Goal: Transaction & Acquisition: Purchase product/service

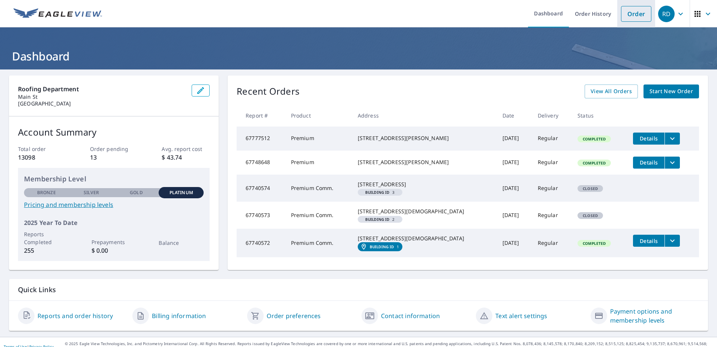
click at [626, 16] on link "Order" at bounding box center [636, 14] width 30 height 16
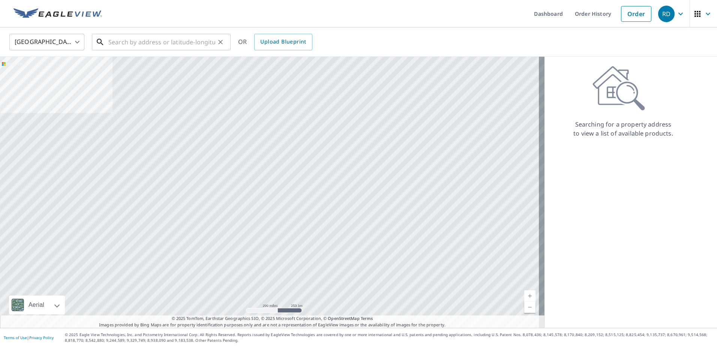
click at [122, 46] on input "text" at bounding box center [161, 42] width 107 height 21
paste input "[STREET_ADDRESS]"
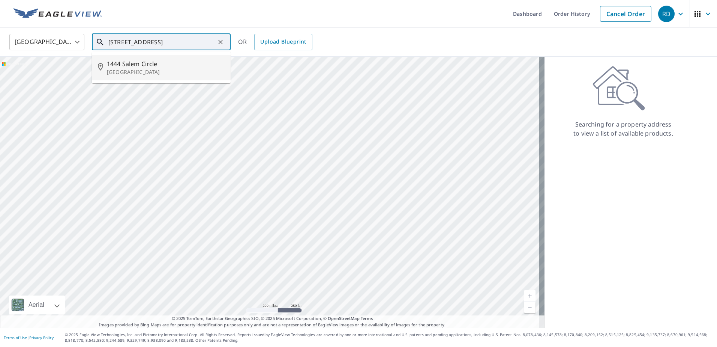
click at [129, 63] on span "1444 Salem Circle" at bounding box center [166, 63] width 118 height 9
type input "[STREET_ADDRESS]"
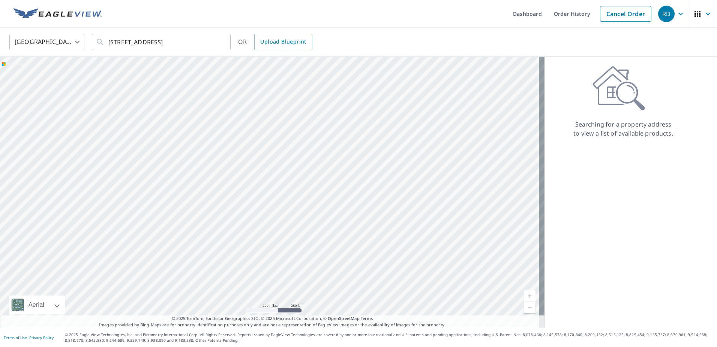
scroll to position [0, 0]
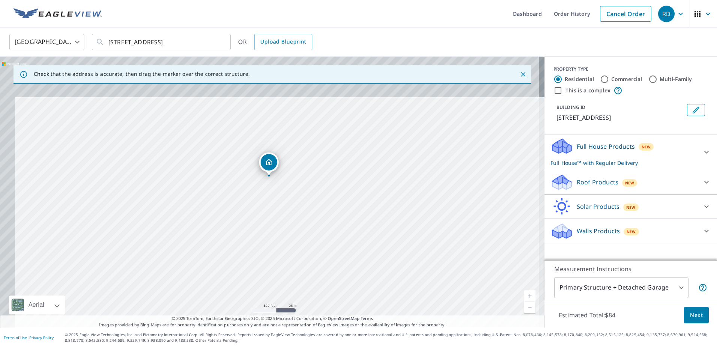
drag, startPoint x: 281, startPoint y: 193, endPoint x: 296, endPoint y: 234, distance: 44.3
click at [296, 234] on div "[STREET_ADDRESS]" at bounding box center [272, 192] width 545 height 271
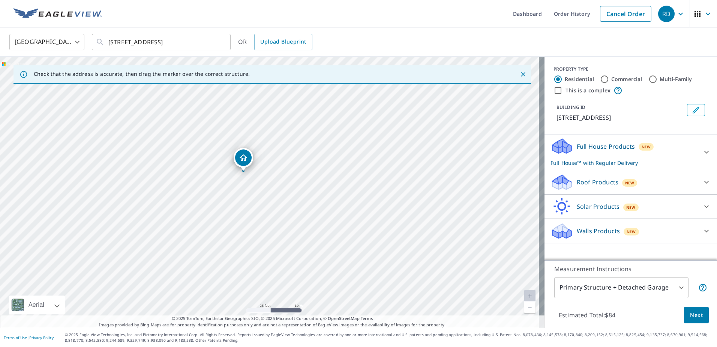
drag, startPoint x: 240, startPoint y: 114, endPoint x: 260, endPoint y: 192, distance: 80.6
click at [260, 192] on div "[STREET_ADDRESS]" at bounding box center [272, 192] width 545 height 271
drag, startPoint x: 267, startPoint y: 146, endPoint x: 290, endPoint y: 170, distance: 33.2
click at [290, 170] on div "[STREET_ADDRESS]" at bounding box center [272, 192] width 545 height 271
drag, startPoint x: 266, startPoint y: 167, endPoint x: 278, endPoint y: 126, distance: 42.5
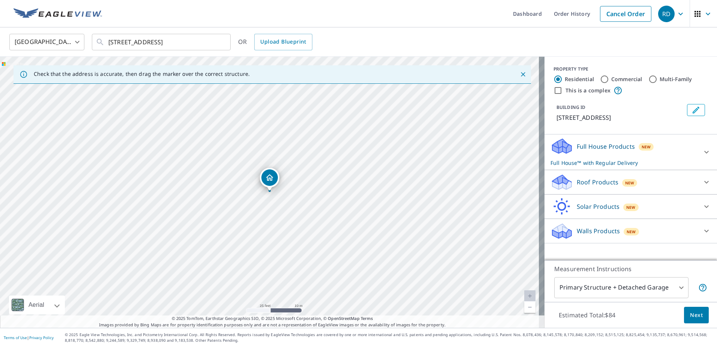
click at [278, 126] on div "[STREET_ADDRESS]" at bounding box center [272, 192] width 545 height 271
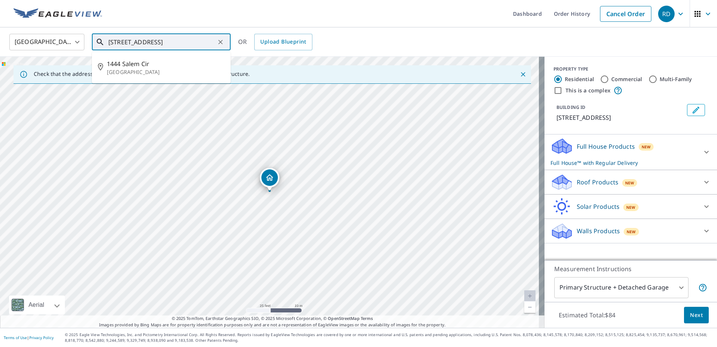
scroll to position [0, 17]
drag, startPoint x: 111, startPoint y: 42, endPoint x: 232, endPoint y: 43, distance: 121.2
click at [232, 43] on div "United States [GEOGRAPHIC_DATA] ​ [STREET_ADDRESS] ​ [STREET_ADDRESS] OR Upload…" at bounding box center [356, 42] width 704 height 18
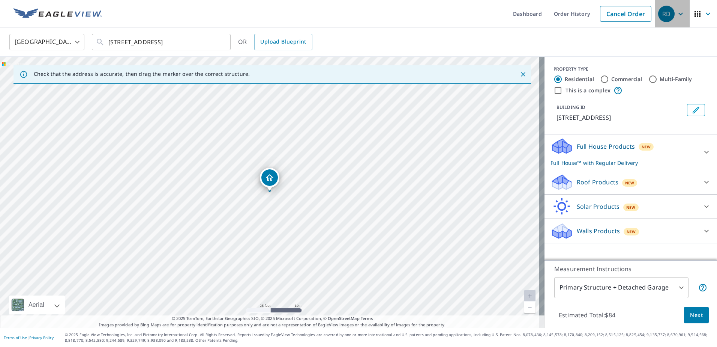
click at [677, 20] on span "RD" at bounding box center [672, 14] width 29 height 18
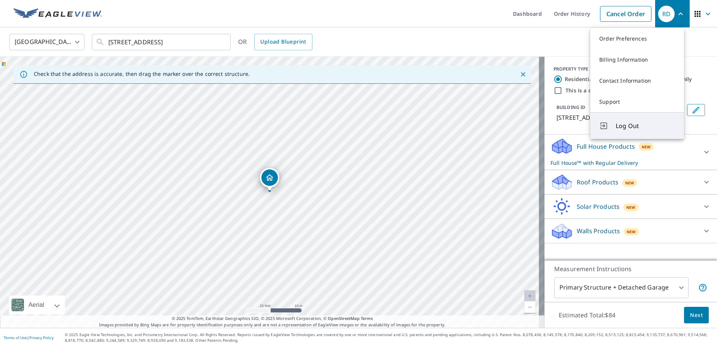
click at [637, 131] on button "Log Out" at bounding box center [637, 125] width 94 height 27
